Goal: Book appointment/travel/reservation

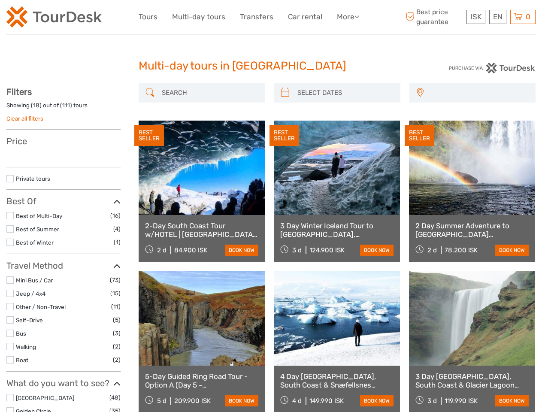
select select
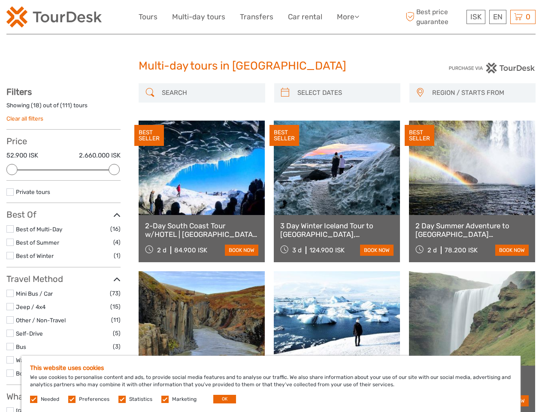
click at [347, 17] on link "More" at bounding box center [348, 17] width 22 height 12
click at [357, 16] on icon at bounding box center [356, 16] width 5 height 7
click at [475, 17] on span "ISK" at bounding box center [475, 16] width 11 height 9
click at [497, 17] on div "EN English Español Deutsch" at bounding box center [497, 17] width 17 height 14
click at [523, 17] on div "0 Items Total 0 ISK Checkout The shopping cart is empty." at bounding box center [522, 17] width 25 height 14
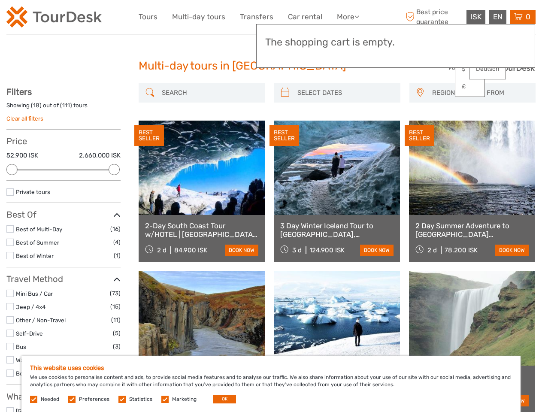
click at [12, 169] on div at bounding box center [11, 169] width 11 height 11
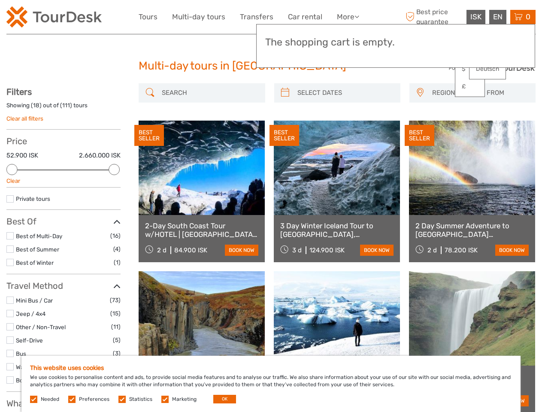
click at [114, 194] on div "Private tours" at bounding box center [63, 202] width 114 height 16
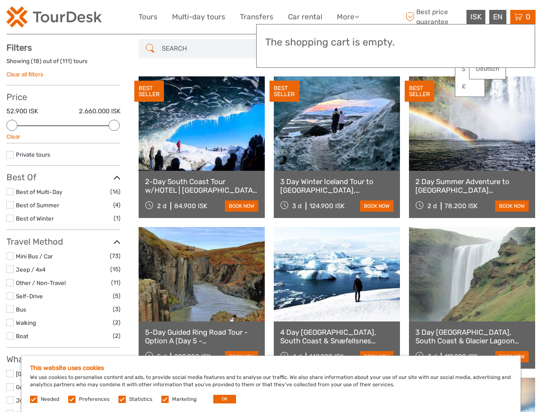
click at [285, 93] on div "BEST SELLER" at bounding box center [284, 91] width 30 height 21
click at [345, 93] on link at bounding box center [337, 123] width 126 height 94
click at [420, 93] on div "BEST SELLER" at bounding box center [420, 91] width 30 height 21
